Goal: Find specific page/section: Find specific page/section

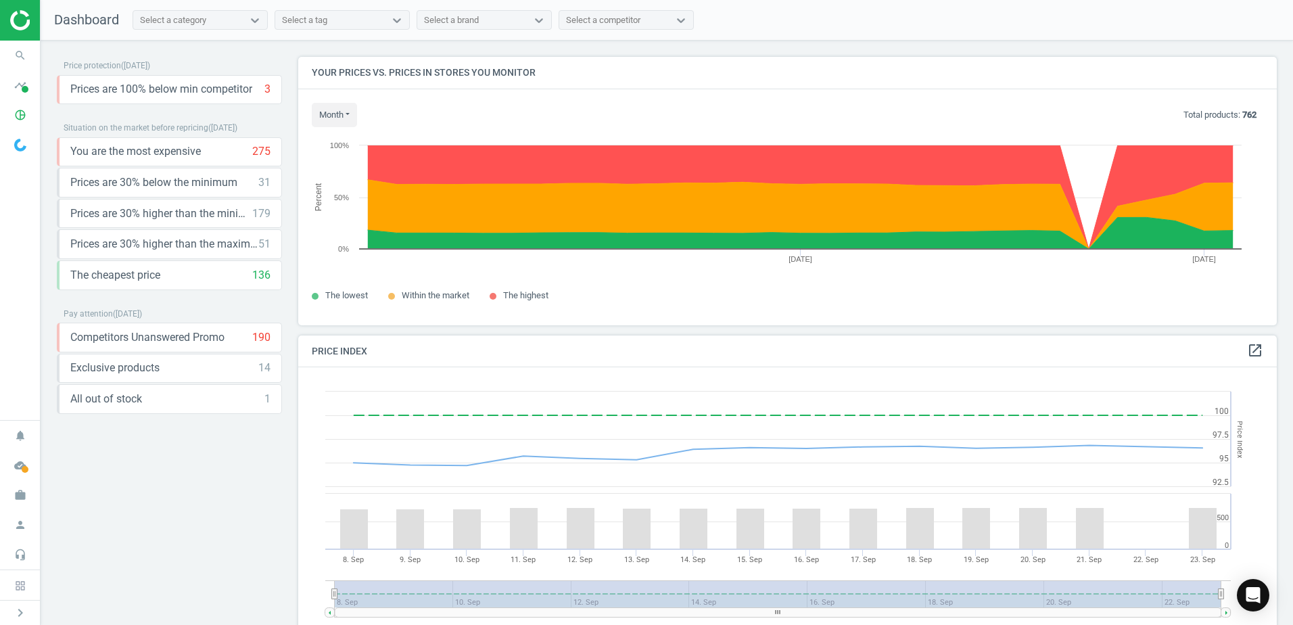
scroll to position [332, 989]
click at [24, 85] on icon "timeline" at bounding box center [20, 85] width 26 height 26
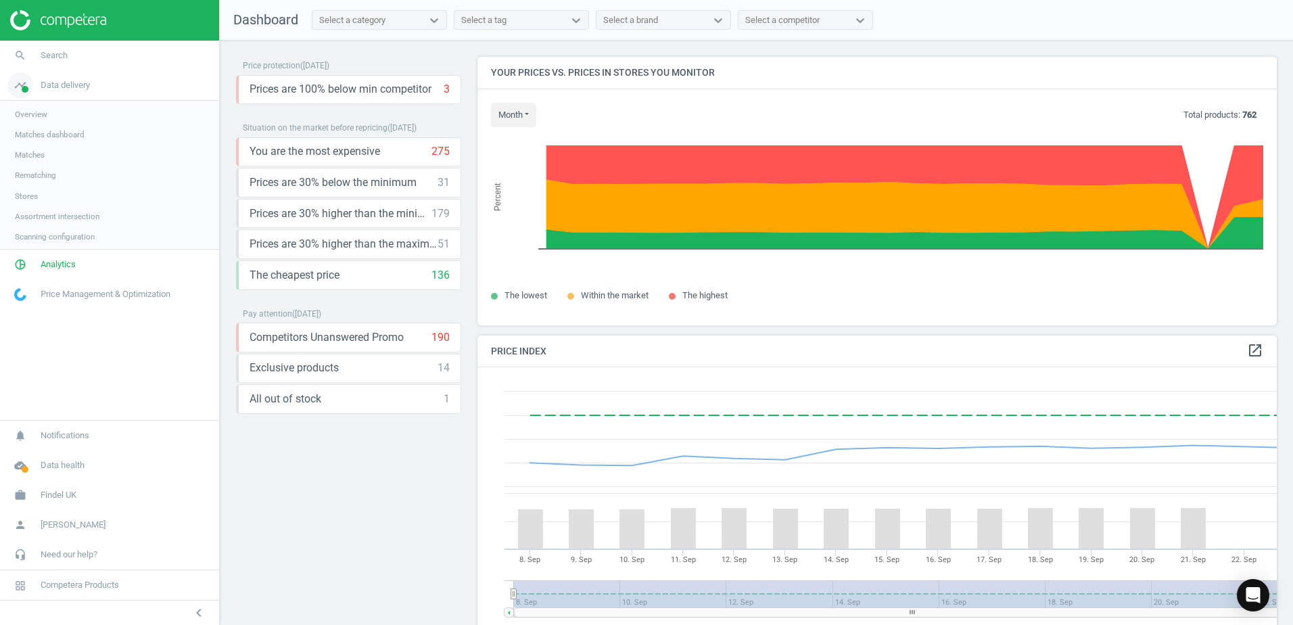
scroll to position [332, 810]
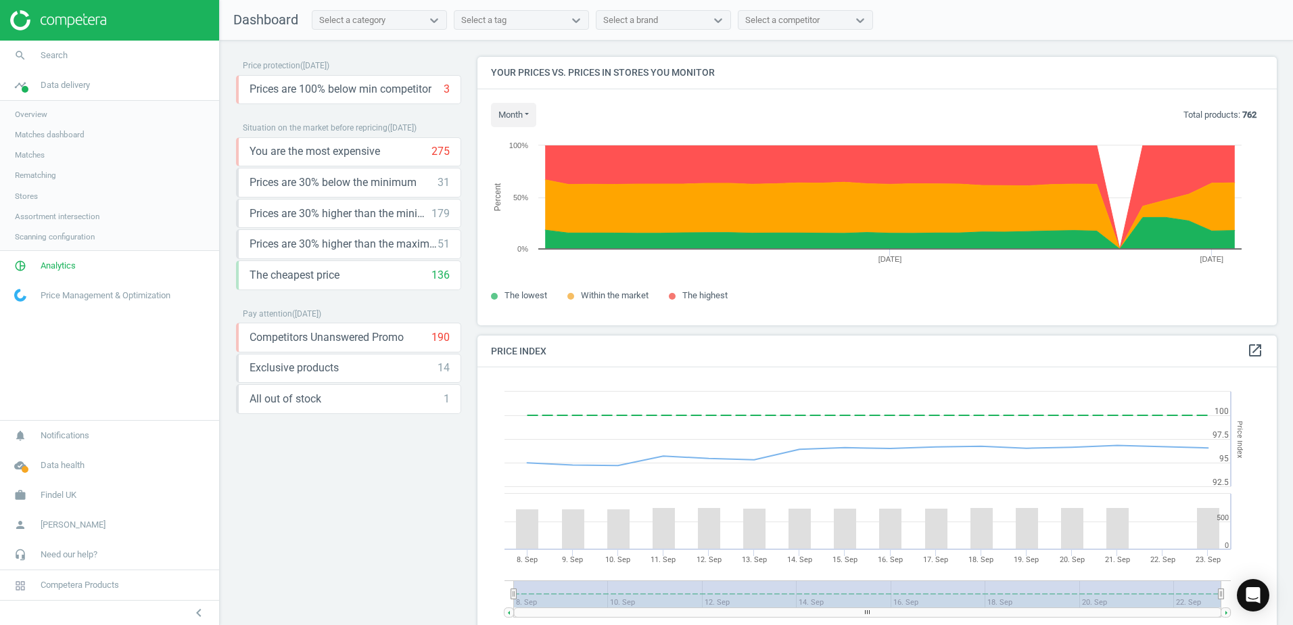
click at [63, 214] on span "Assortment intersection" at bounding box center [57, 216] width 85 height 11
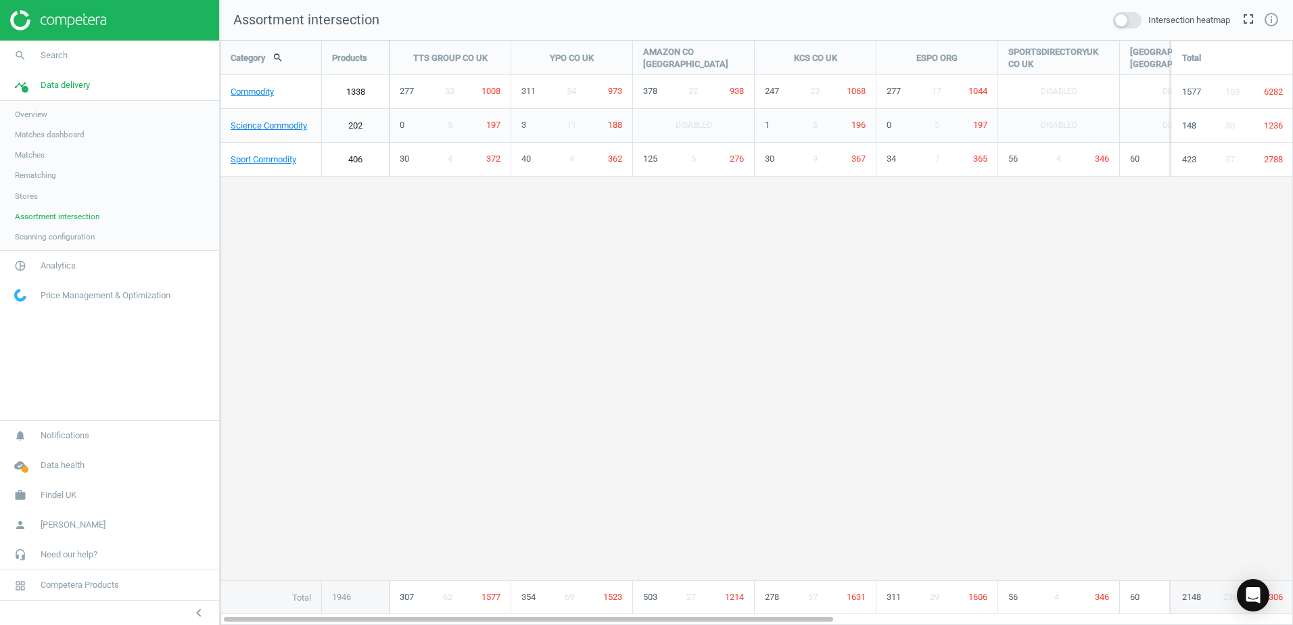
scroll to position [605, 1094]
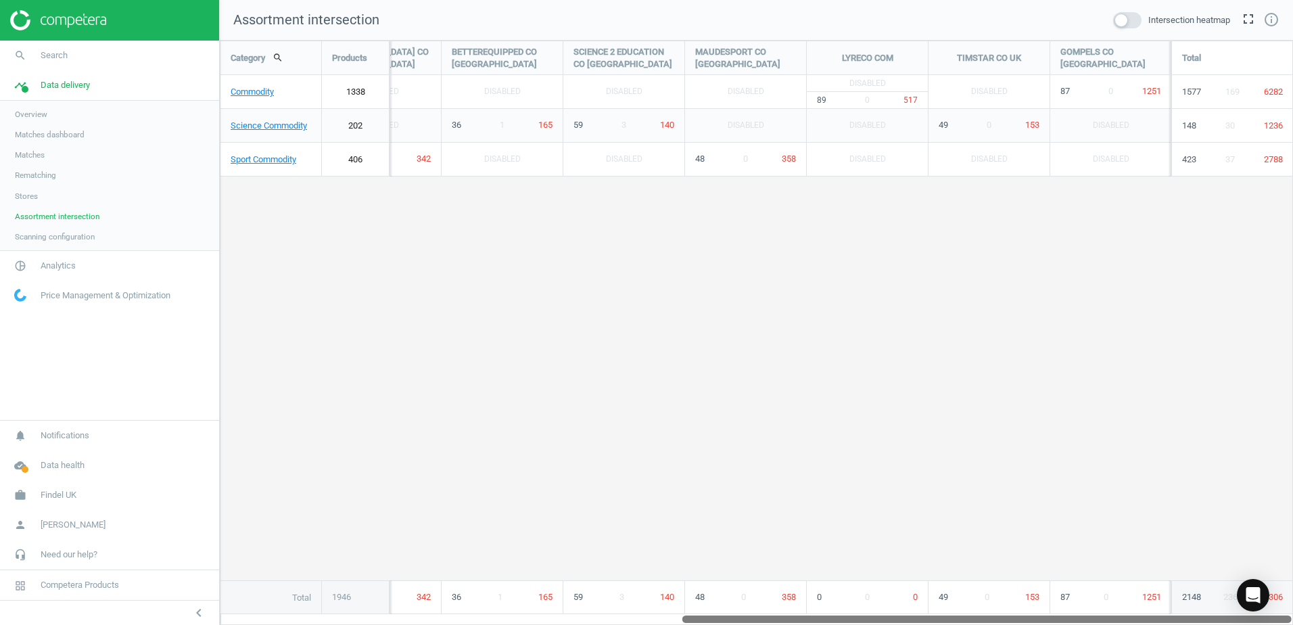
drag, startPoint x: 668, startPoint y: 619, endPoint x: 939, endPoint y: 428, distance: 331.8
click at [1184, 607] on div "Category search Products TTS GROUP CO [GEOGRAPHIC_DATA] YPO CO [GEOGRAPHIC_DATA…" at bounding box center [756, 333] width 1073 height 584
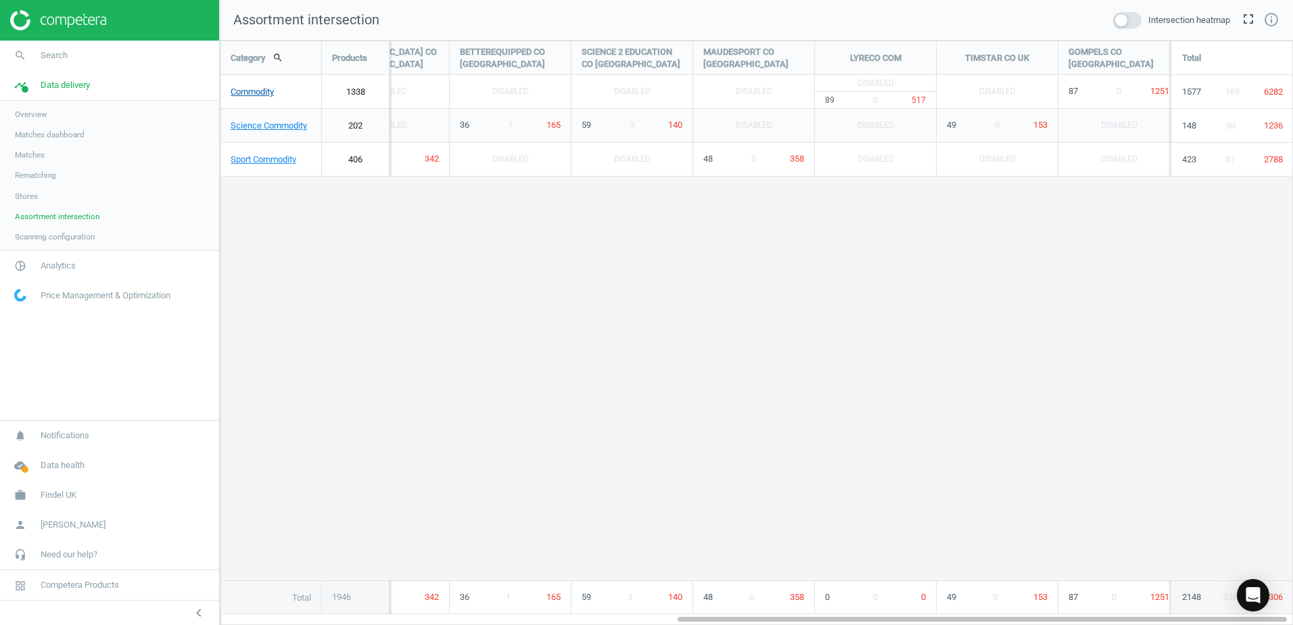
click at [252, 93] on link "Commodity" at bounding box center [270, 92] width 101 height 34
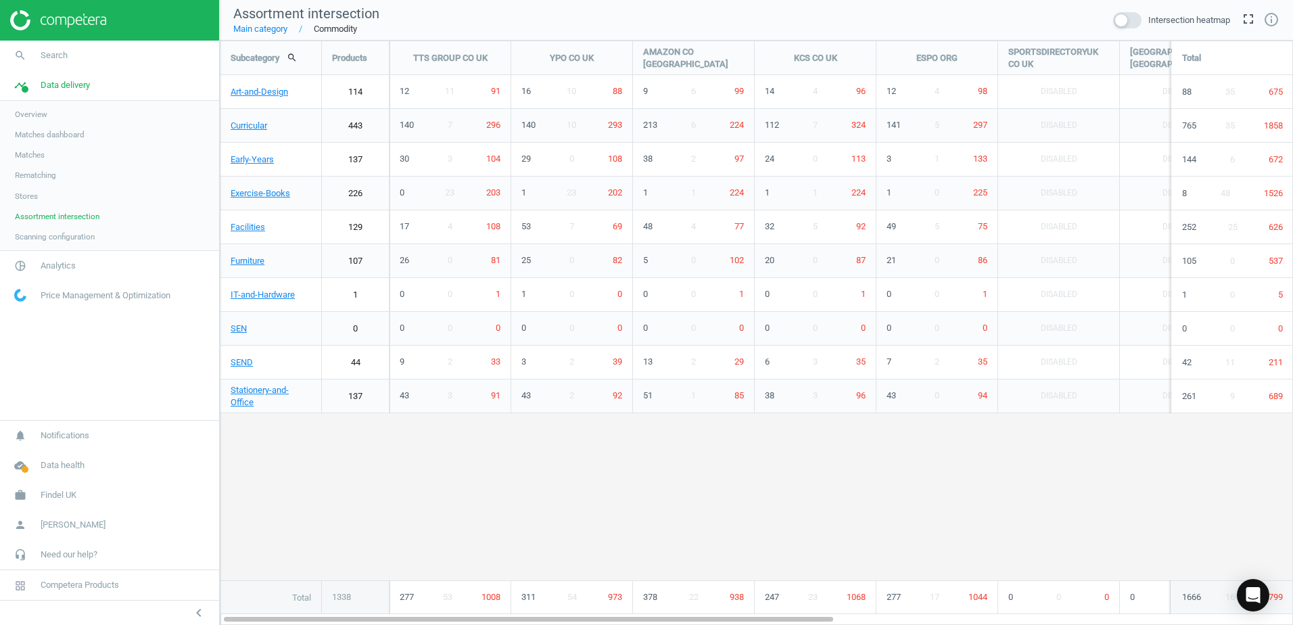
scroll to position [605, 1094]
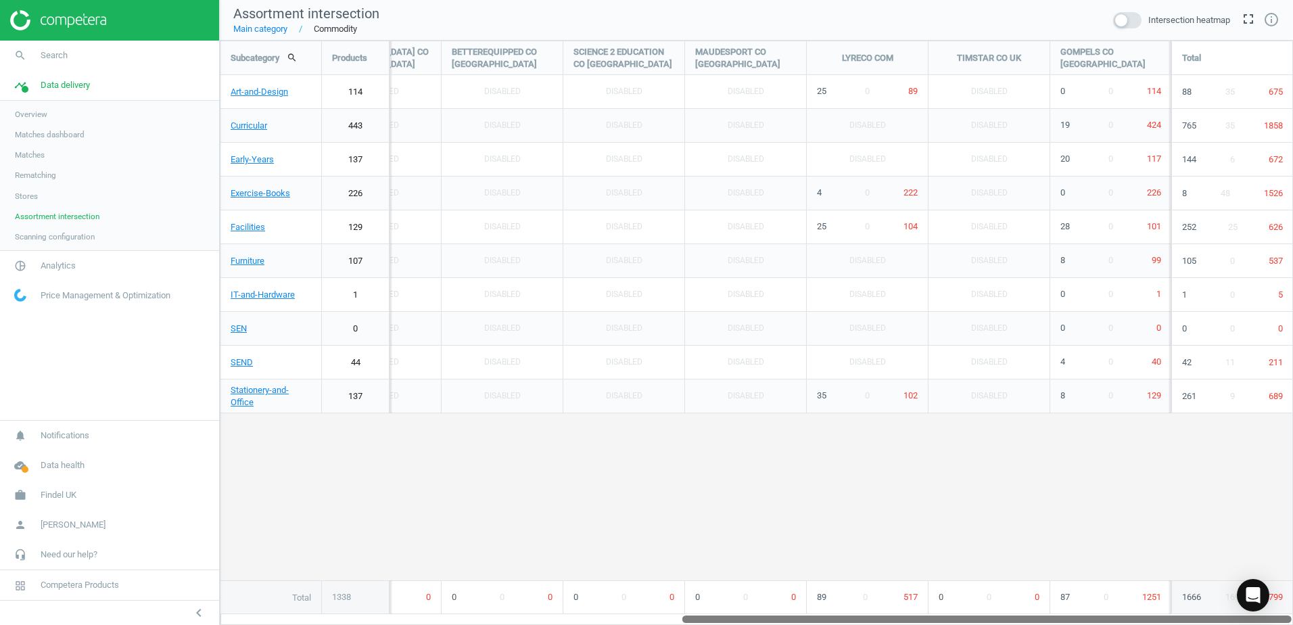
drag, startPoint x: 811, startPoint y: 617, endPoint x: 1508, endPoint y: 613, distance: 697.0
click at [1292, 613] on html "Group 2 Created with Sketch. ic/cloud_download/grey600 Created with Sketch. gra…" at bounding box center [646, 312] width 1293 height 625
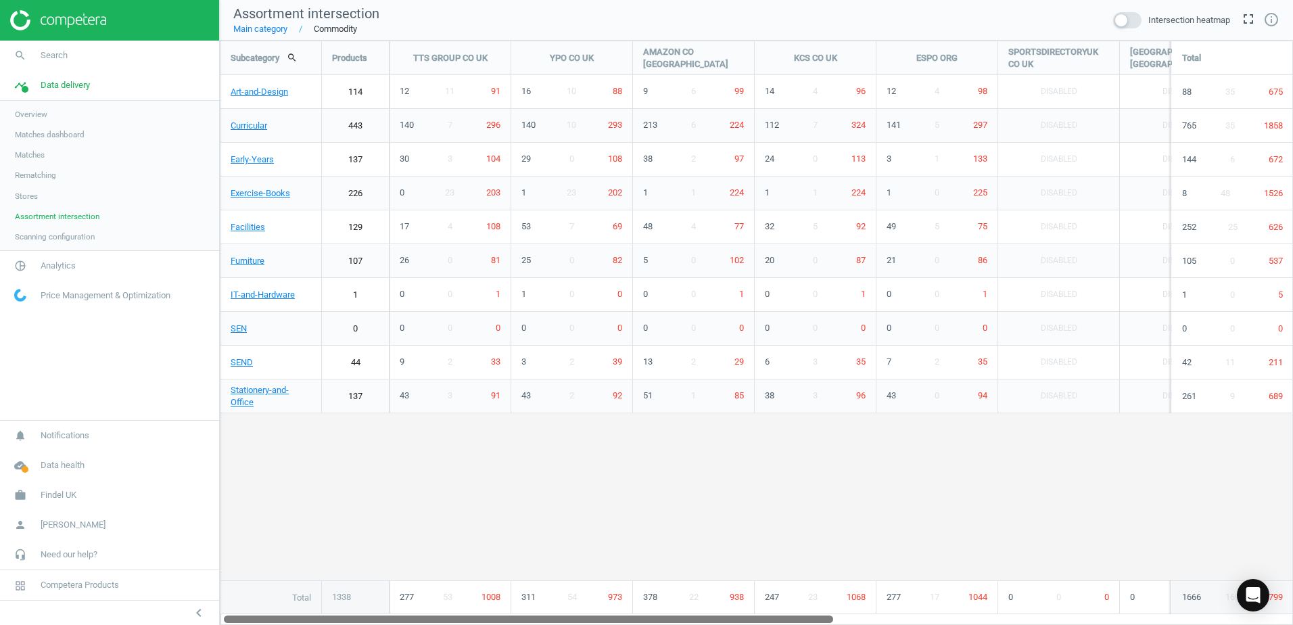
drag, startPoint x: 888, startPoint y: 617, endPoint x: 389, endPoint y: 595, distance: 500.1
click at [393, 598] on div "Subcategory search Products TTS GROUP CO [GEOGRAPHIC_DATA] YPO CO [GEOGRAPHIC_D…" at bounding box center [756, 333] width 1073 height 584
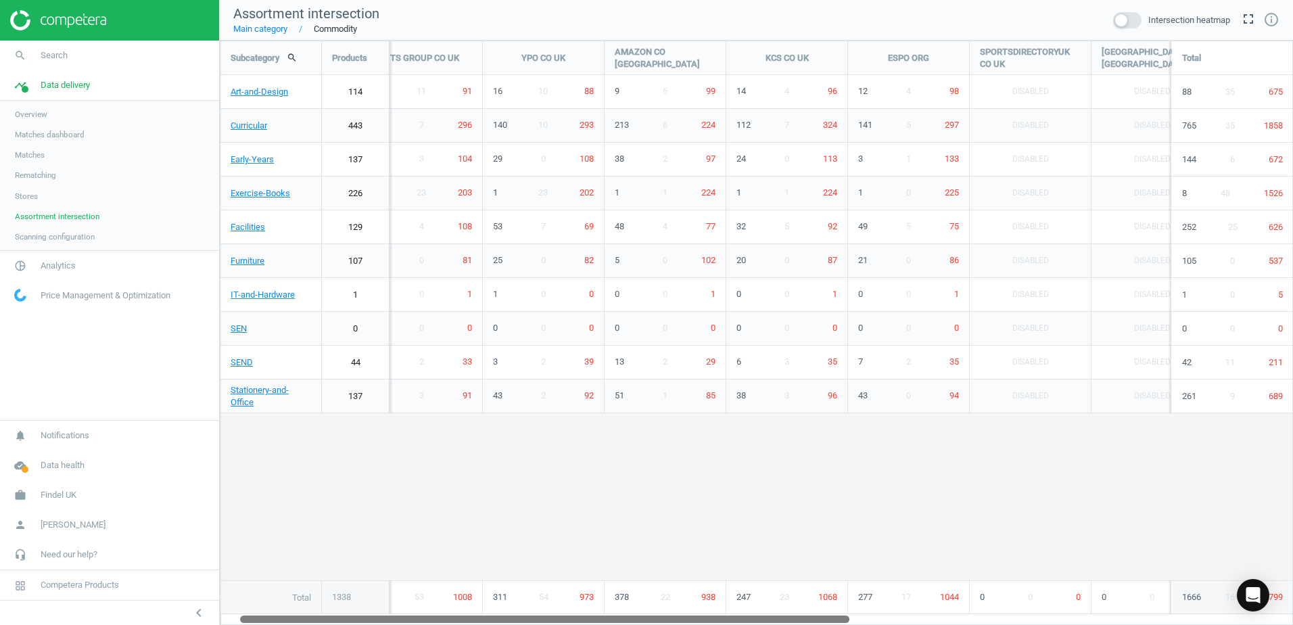
drag, startPoint x: 796, startPoint y: 619, endPoint x: 784, endPoint y: 571, distance: 50.0
click at [791, 577] on div "Subcategory search Products TTS GROUP CO [GEOGRAPHIC_DATA] YPO CO [GEOGRAPHIC_D…" at bounding box center [756, 333] width 1073 height 584
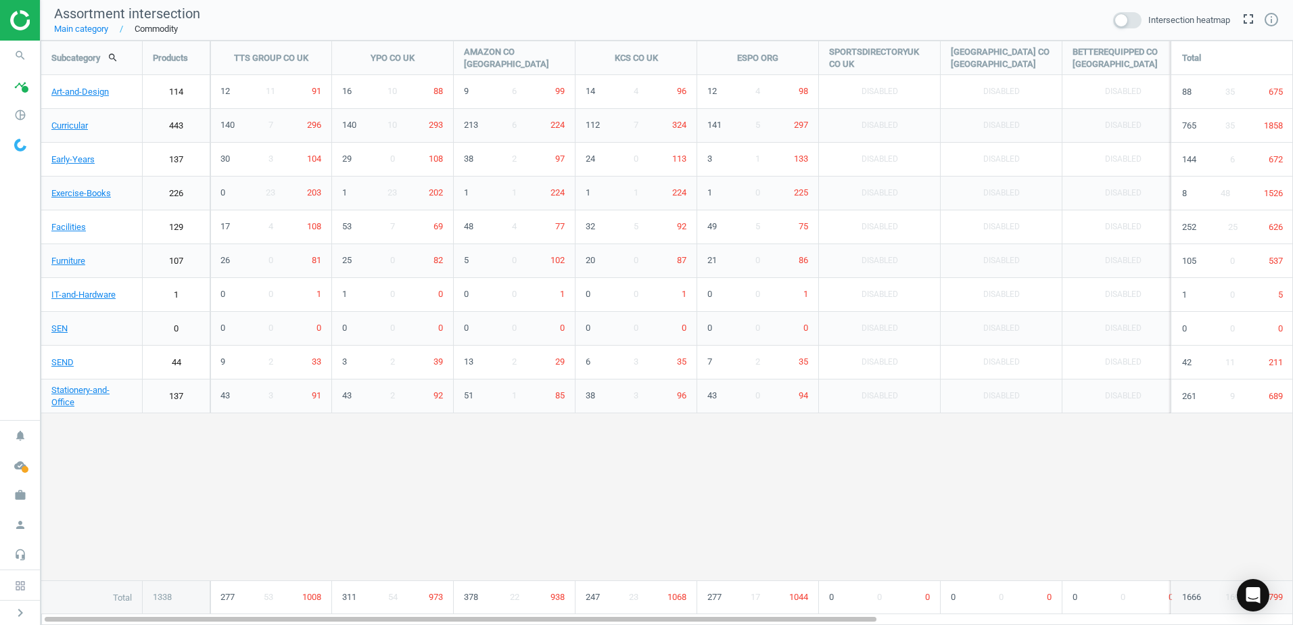
scroll to position [605, 1273]
click at [19, 116] on icon "pie_chart_outlined" at bounding box center [20, 115] width 26 height 26
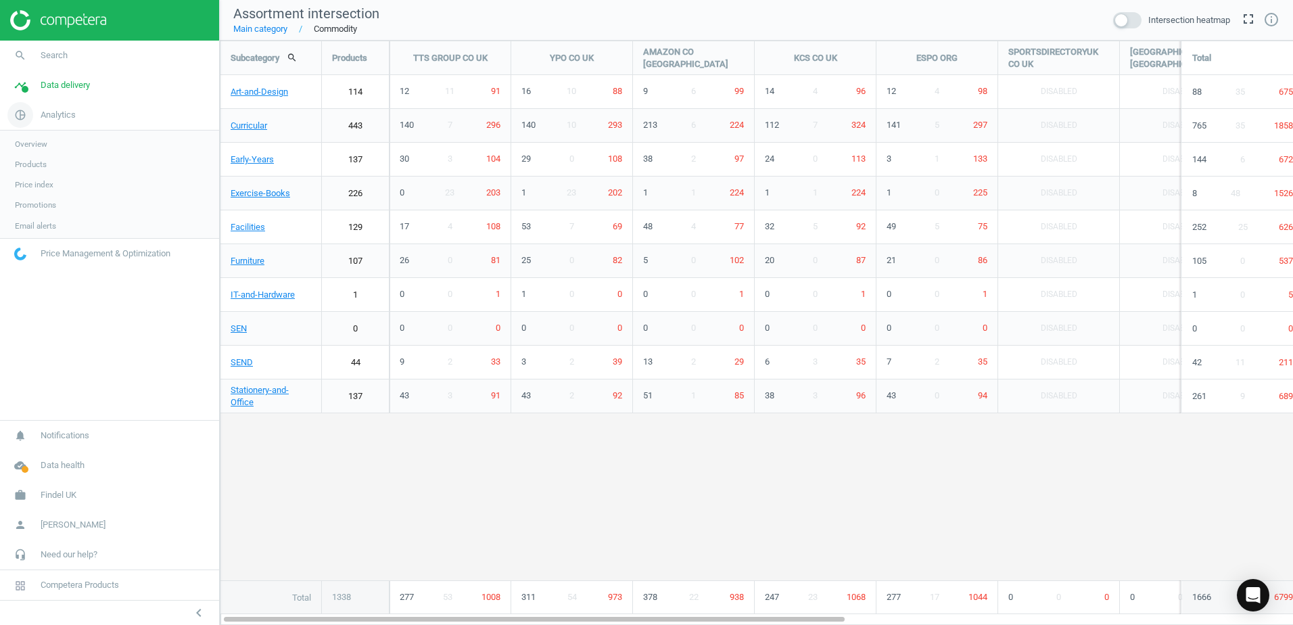
scroll to position [605, 1094]
click at [29, 162] on span "Products" at bounding box center [31, 164] width 32 height 11
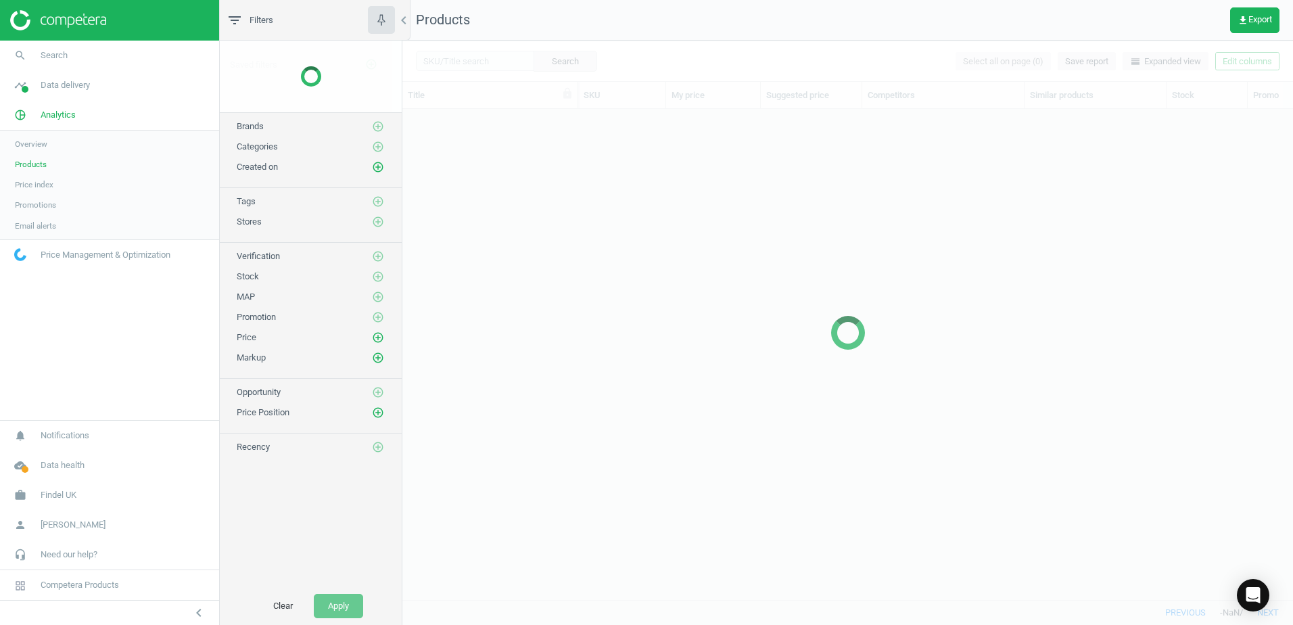
scroll to position [470, 880]
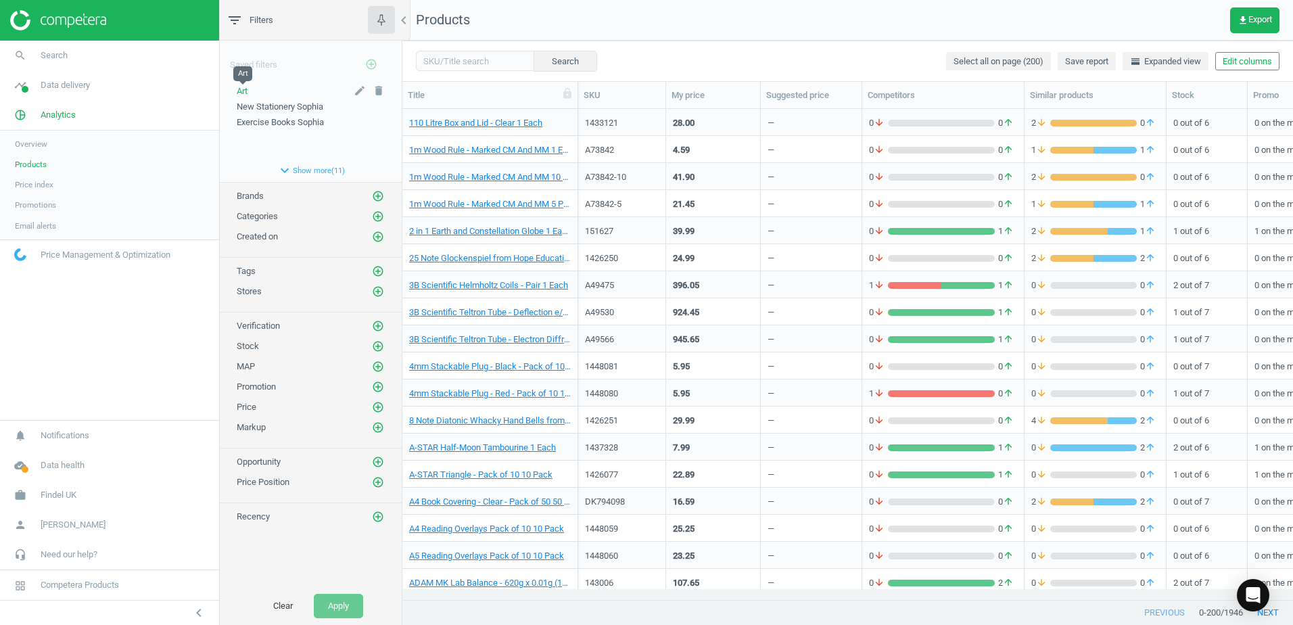
click at [245, 91] on span "Art" at bounding box center [242, 91] width 11 height 10
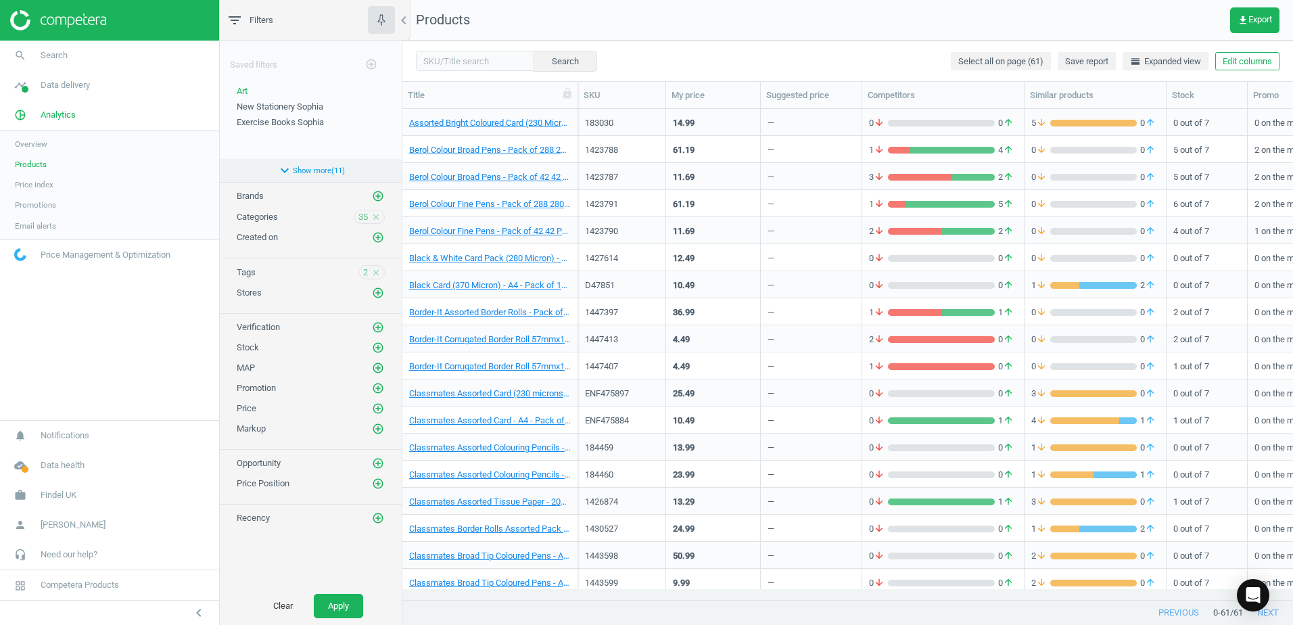
click at [299, 171] on button "expand_more Show more ( 11 )" at bounding box center [311, 170] width 182 height 23
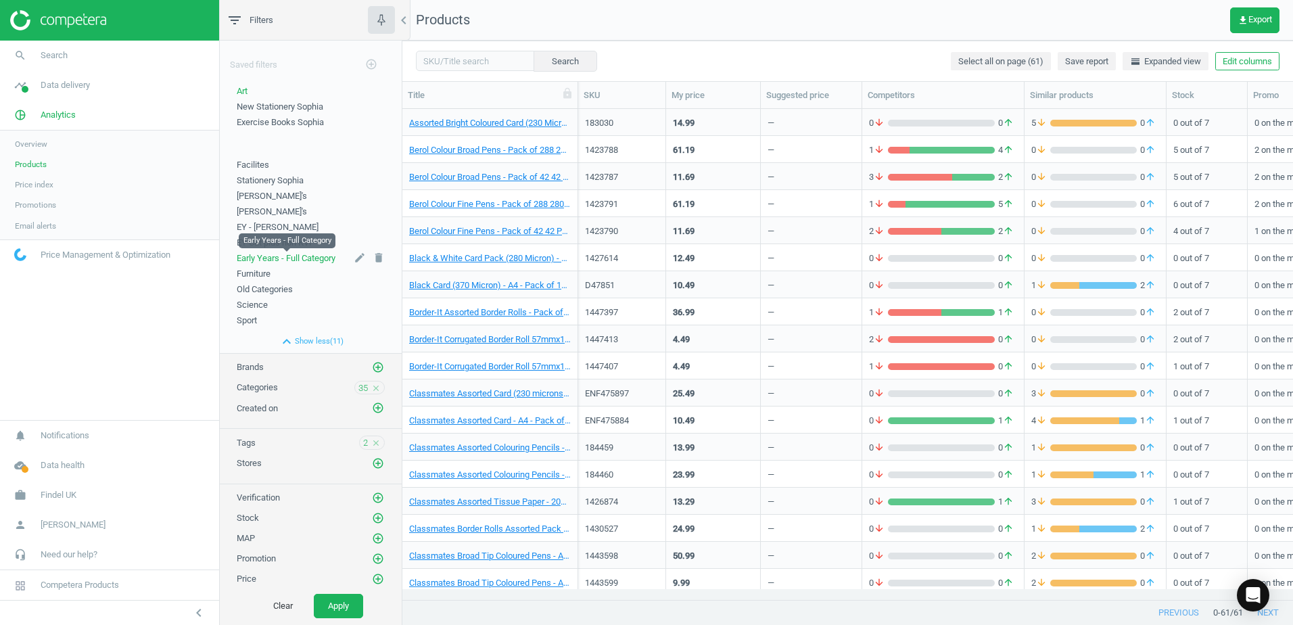
click at [268, 262] on span "Early Years - Full Category" at bounding box center [286, 258] width 99 height 10
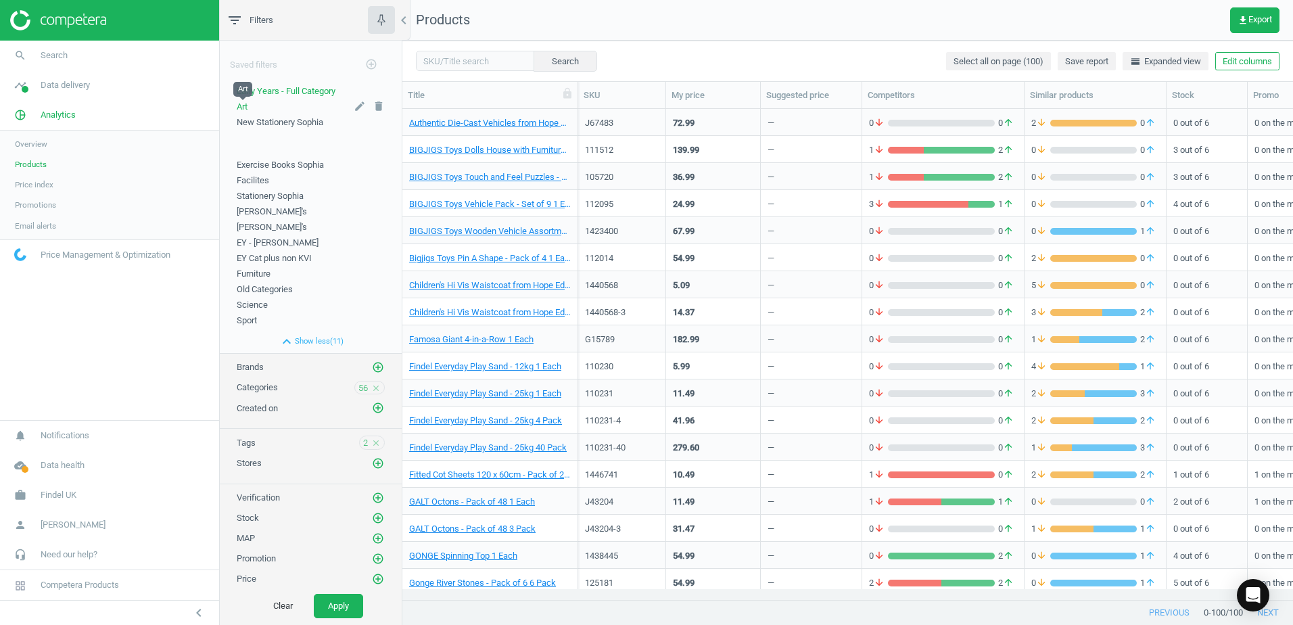
click at [246, 105] on span "Art" at bounding box center [242, 106] width 11 height 10
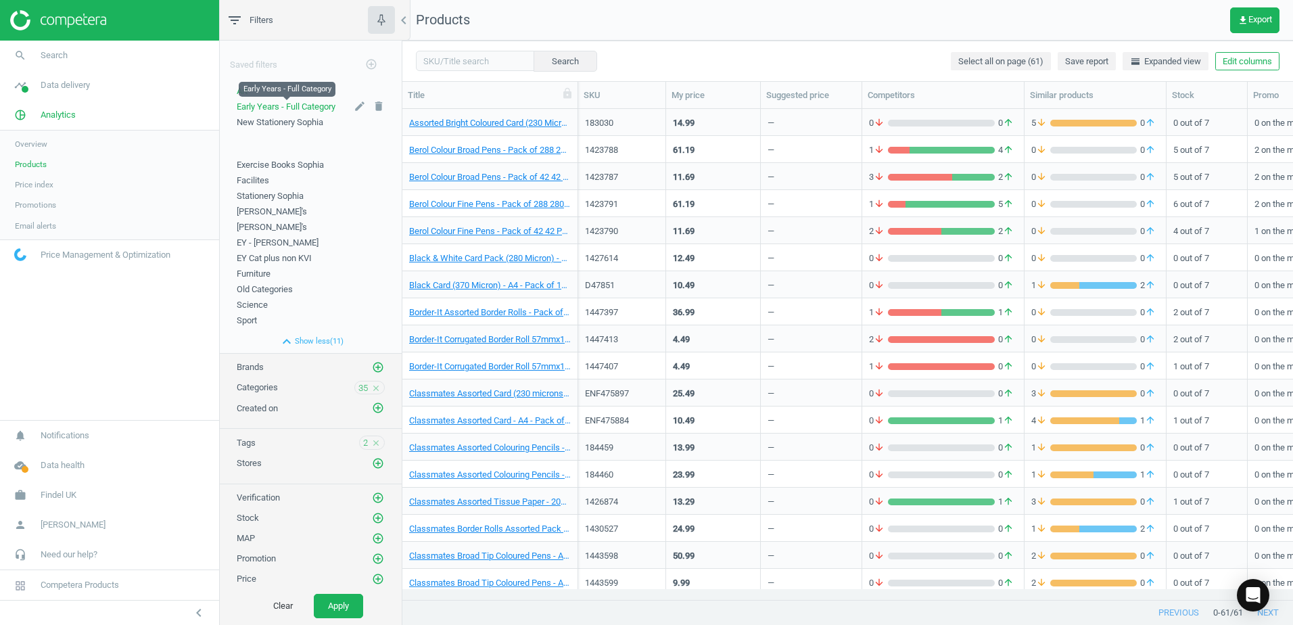
click at [277, 103] on span "Early Years - Full Category" at bounding box center [286, 106] width 99 height 10
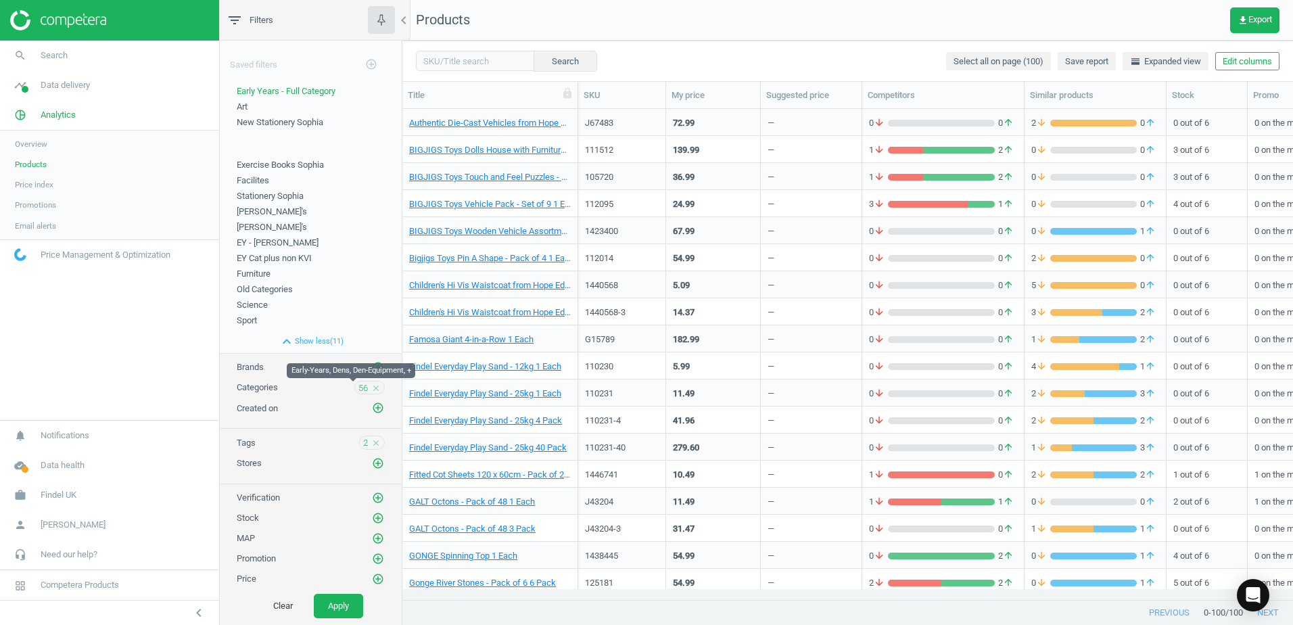
click at [358, 389] on span "56" at bounding box center [362, 388] width 9 height 12
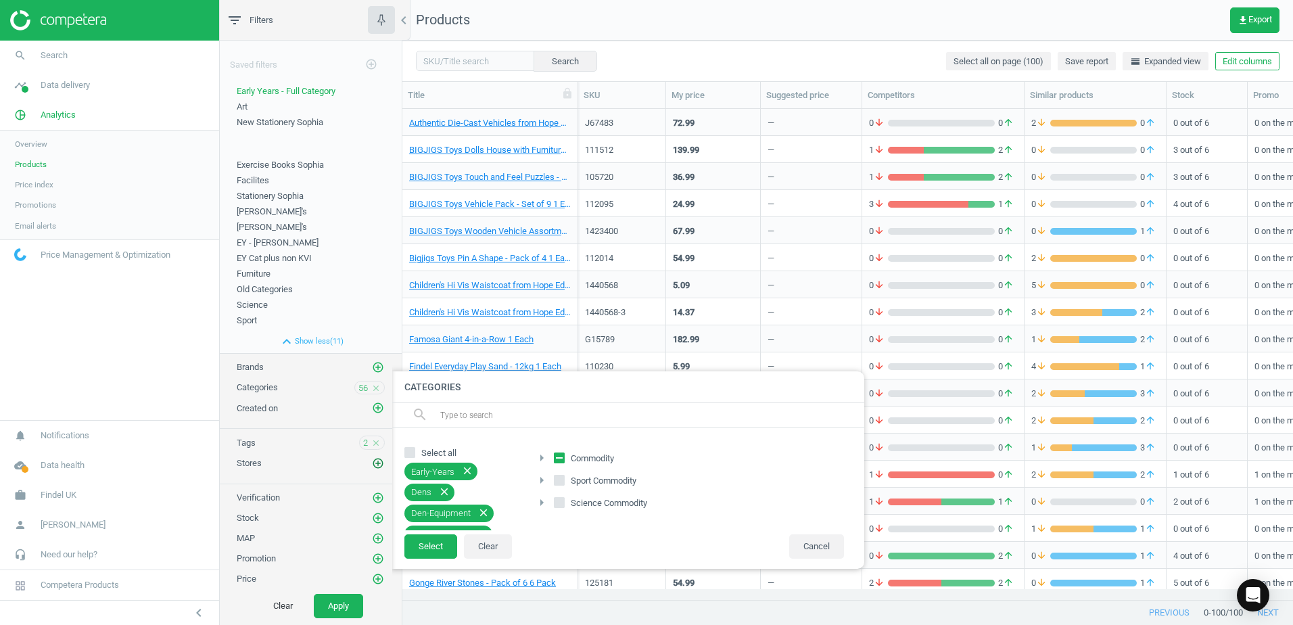
click at [372, 466] on icon "add_circle_outline" at bounding box center [378, 463] width 12 height 12
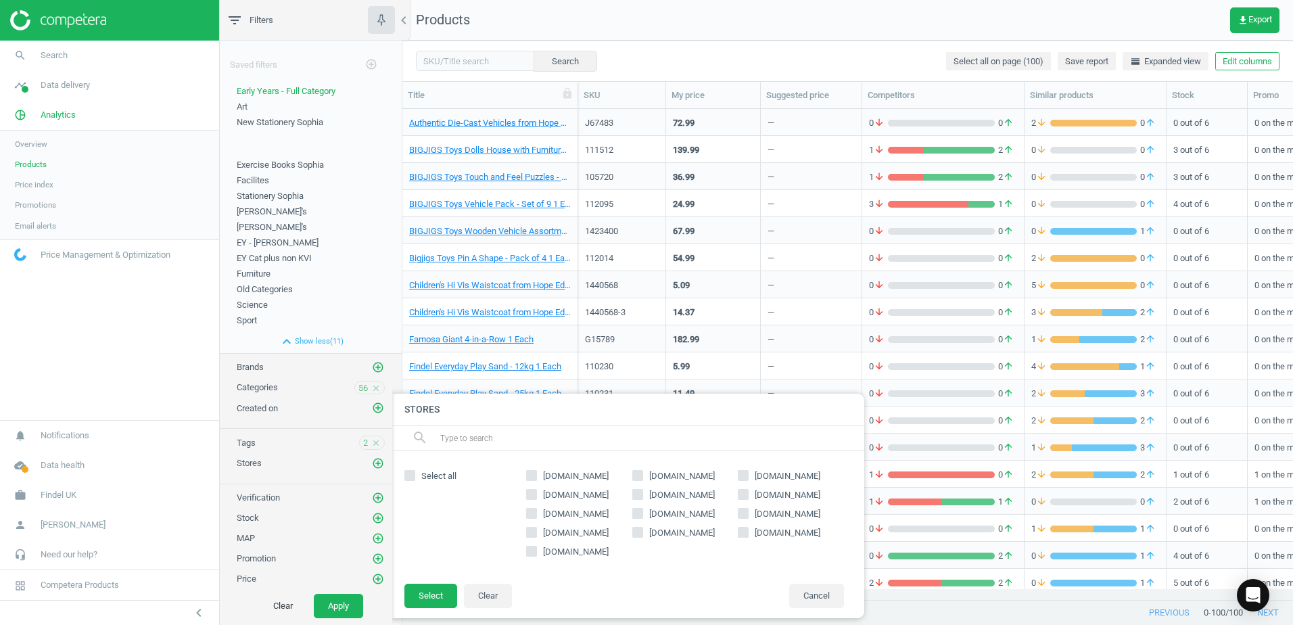
click at [529, 552] on input "gompels.co.uk" at bounding box center [531, 550] width 9 height 9
checkbox input "true"
click at [439, 591] on button "Select" at bounding box center [430, 595] width 53 height 24
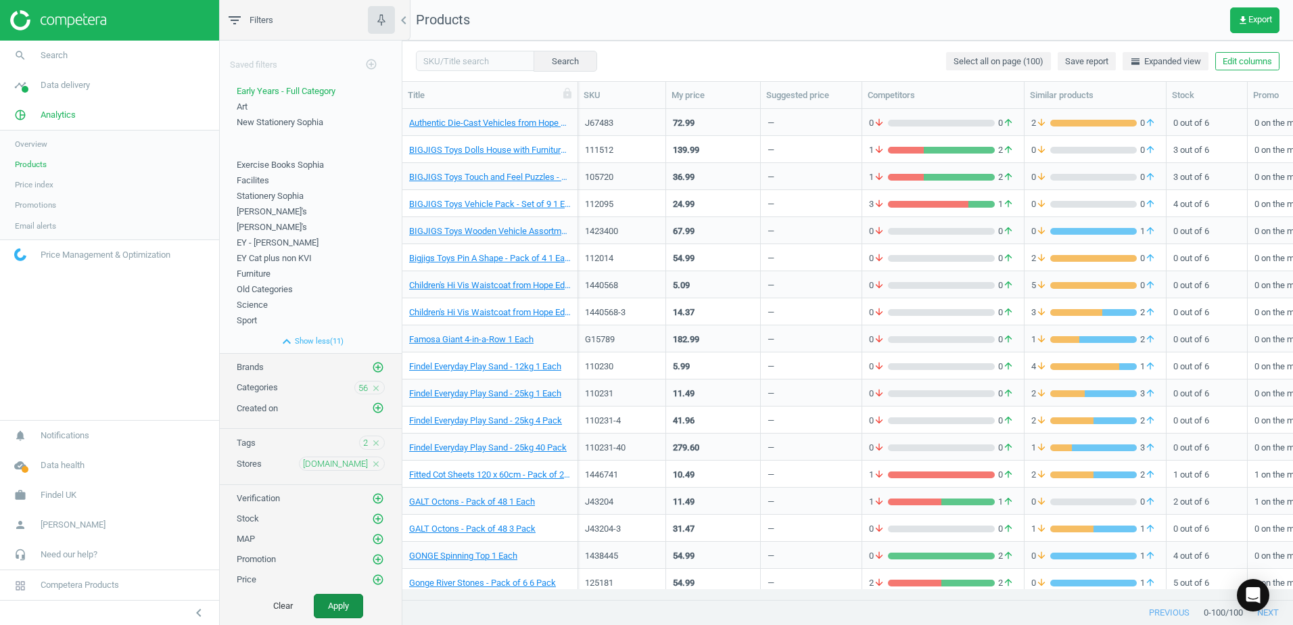
click at [324, 600] on button "Apply" at bounding box center [338, 606] width 49 height 24
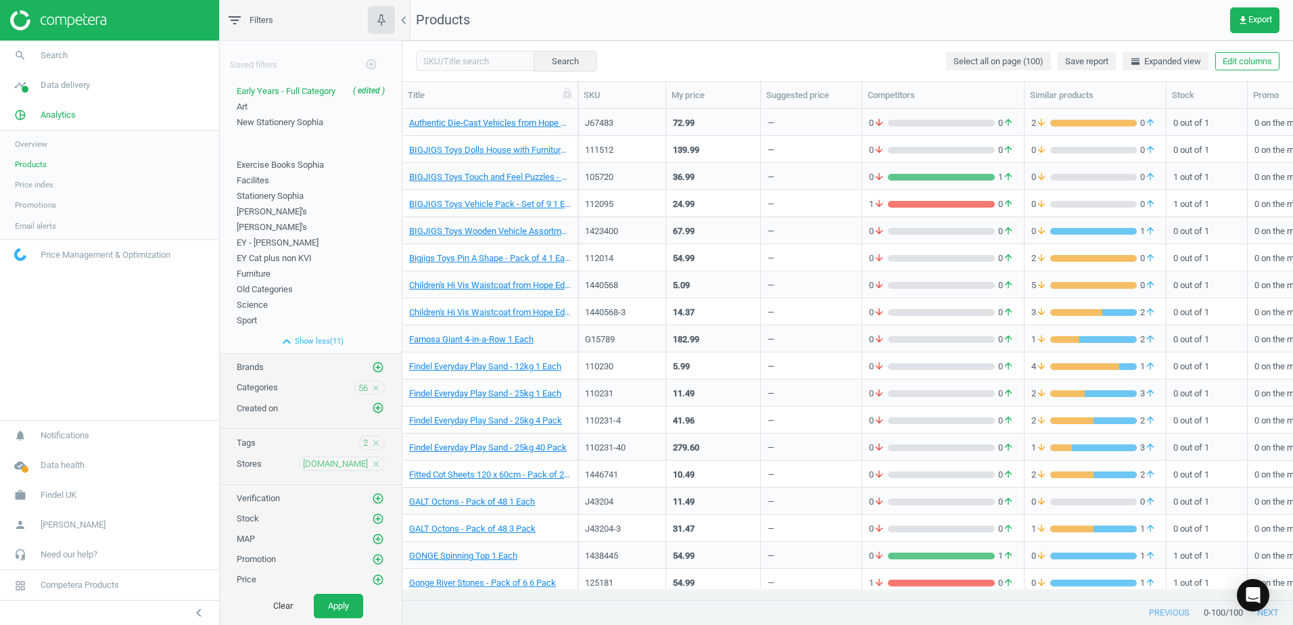
click at [371, 464] on icon "close" at bounding box center [375, 463] width 9 height 9
